Goal: Communication & Community: Ask a question

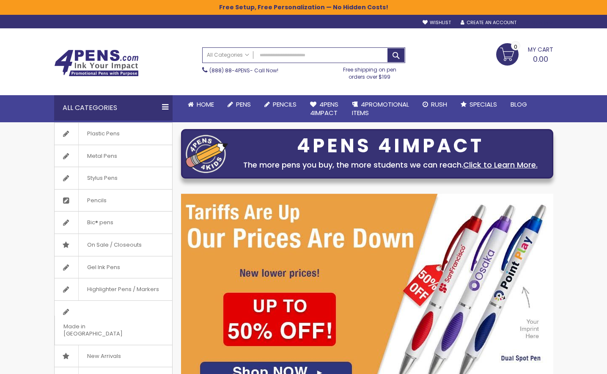
type input "**********"
click at [345, 23] on div "Sign In" at bounding box center [539, 23] width 28 height 6
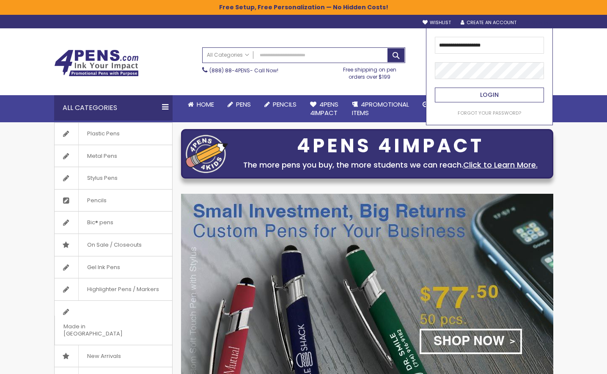
click at [345, 93] on span "Login" at bounding box center [489, 95] width 19 height 8
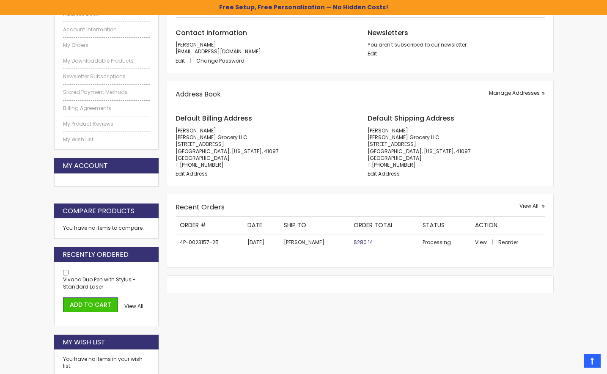
scroll to position [169, 0]
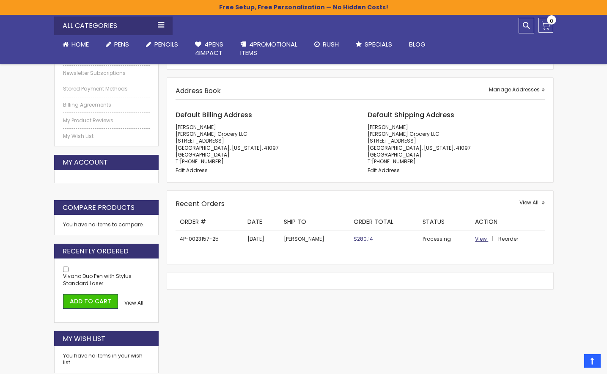
click at [478, 239] on span "View" at bounding box center [481, 238] width 12 height 7
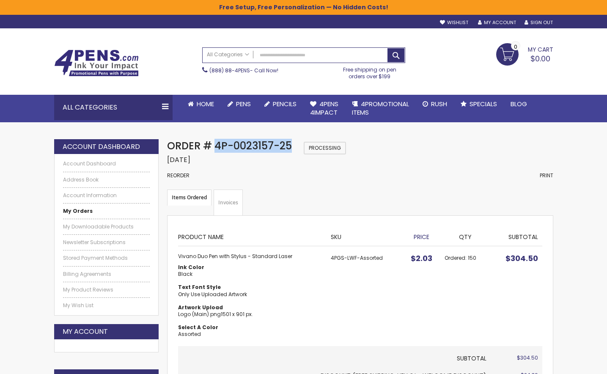
drag, startPoint x: 218, startPoint y: 146, endPoint x: 290, endPoint y: 148, distance: 71.6
click at [290, 148] on span "Order # 4P-0023157-25" at bounding box center [229, 146] width 125 height 14
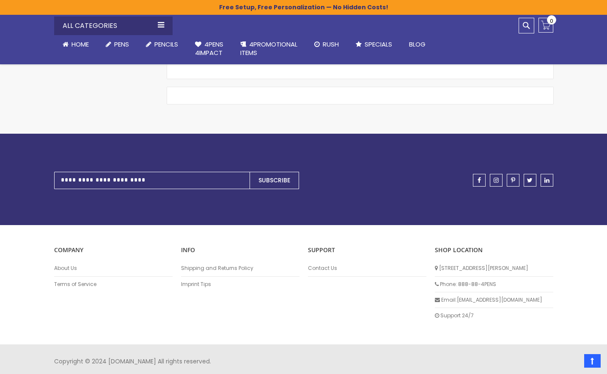
scroll to position [621, 0]
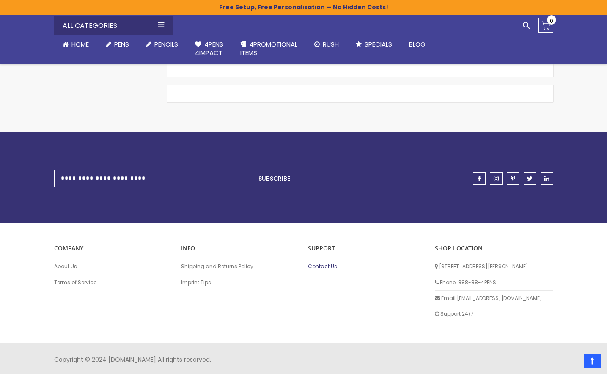
click at [324, 263] on link "Contact Us" at bounding box center [367, 266] width 118 height 7
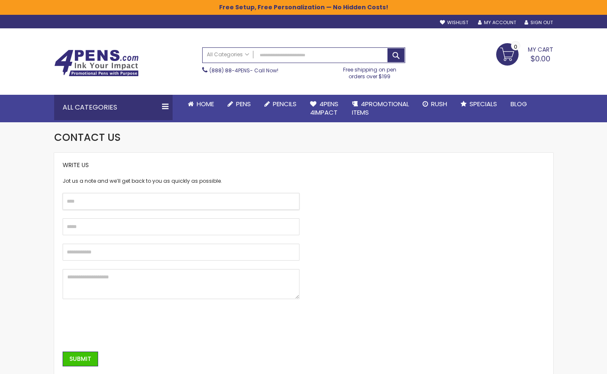
click at [201, 207] on input "text" at bounding box center [181, 201] width 237 height 17
type input "**********"
click at [144, 279] on textarea at bounding box center [181, 284] width 237 height 30
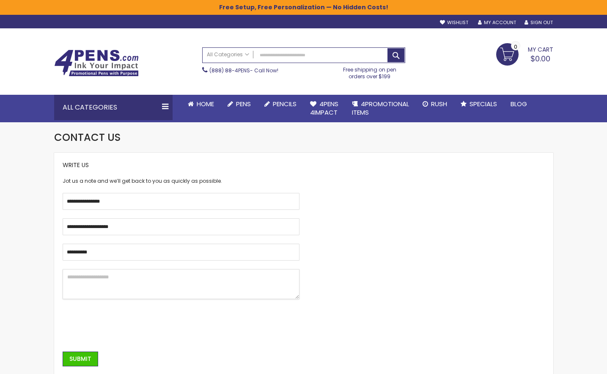
drag, startPoint x: 144, startPoint y: 279, endPoint x: 75, endPoint y: 275, distance: 68.6
click at [75, 275] on textarea at bounding box center [181, 284] width 237 height 30
click at [77, 275] on textarea at bounding box center [181, 284] width 237 height 30
drag, startPoint x: 77, startPoint y: 275, endPoint x: 91, endPoint y: 279, distance: 13.5
click at [91, 279] on textarea at bounding box center [181, 284] width 237 height 30
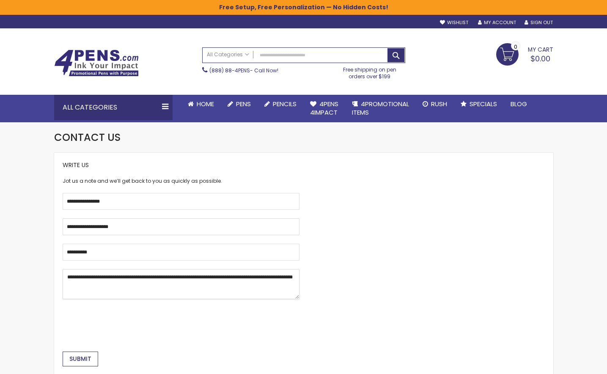
type textarea "**********"
click at [68, 362] on button "Submit" at bounding box center [81, 359] width 36 height 15
